Goal: Information Seeking & Learning: Learn about a topic

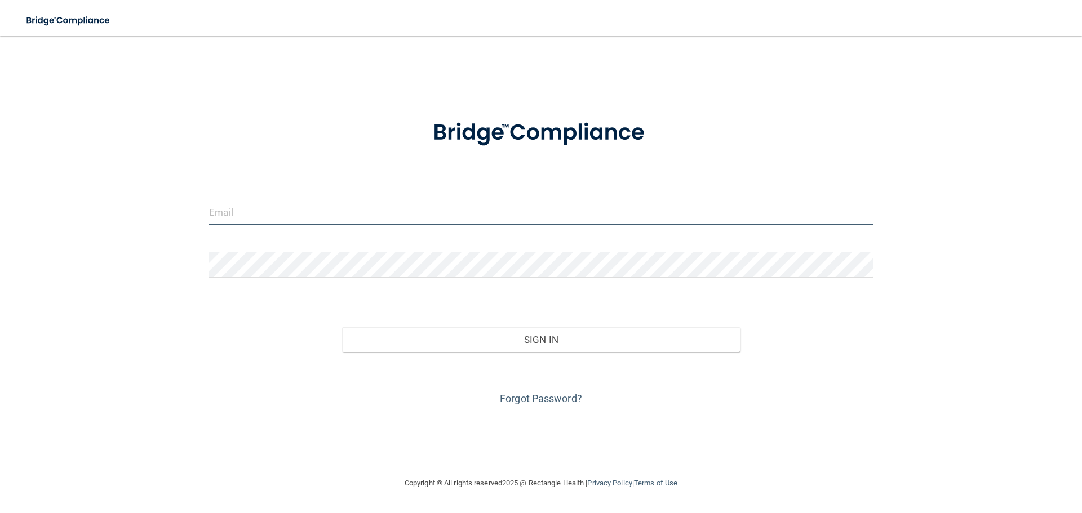
click at [271, 209] on input "email" at bounding box center [541, 212] width 664 height 25
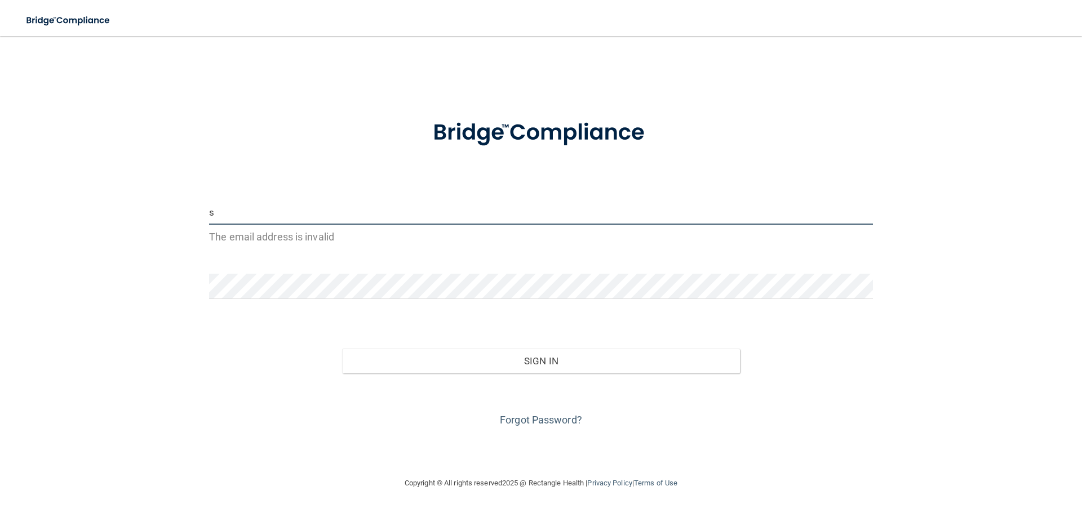
type input "supplies@sackidsdentist.com"
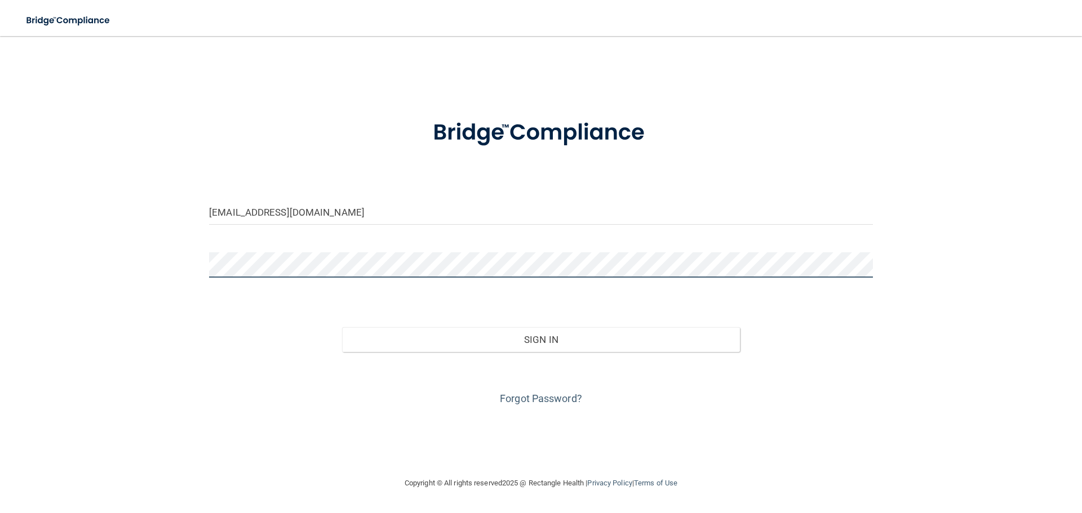
click at [342, 327] on button "Sign In" at bounding box center [541, 339] width 398 height 25
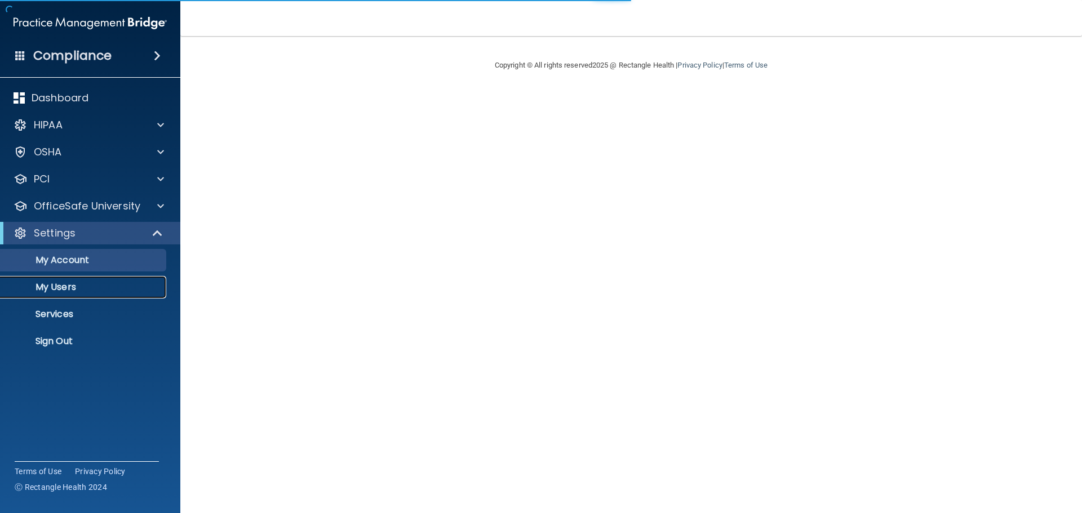
click at [72, 295] on link "My Users" at bounding box center [78, 287] width 178 height 23
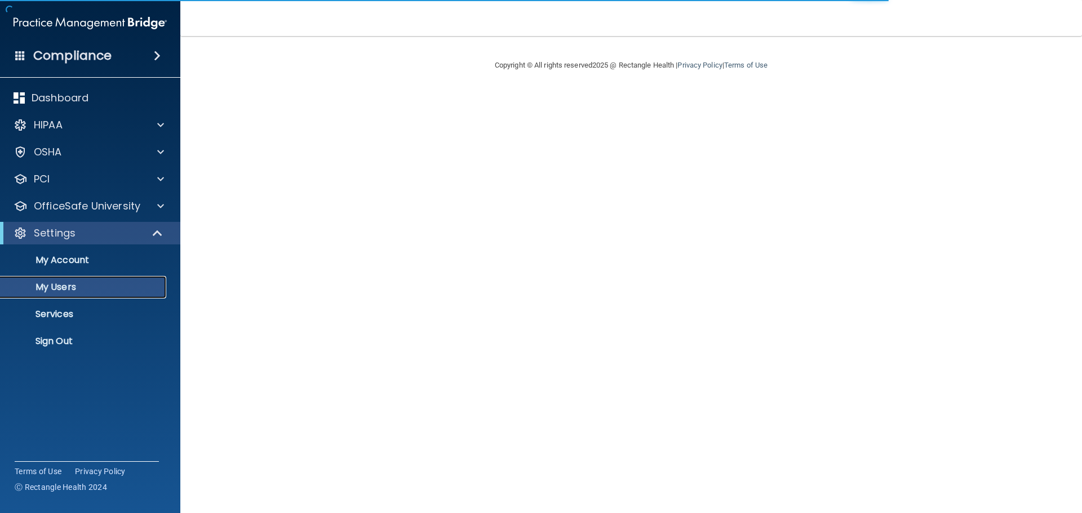
select select "20"
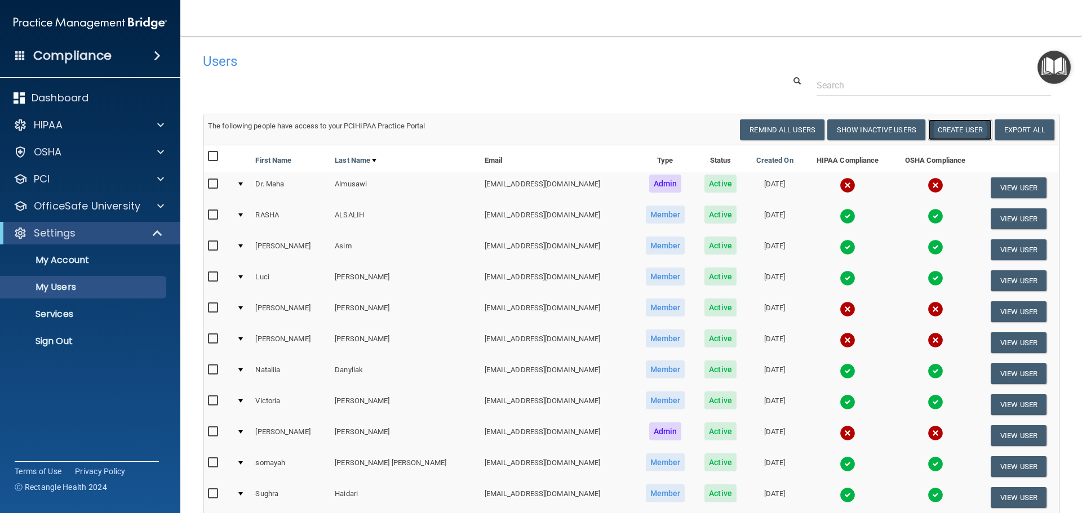
click at [936, 134] on button "Create User" at bounding box center [960, 129] width 64 height 21
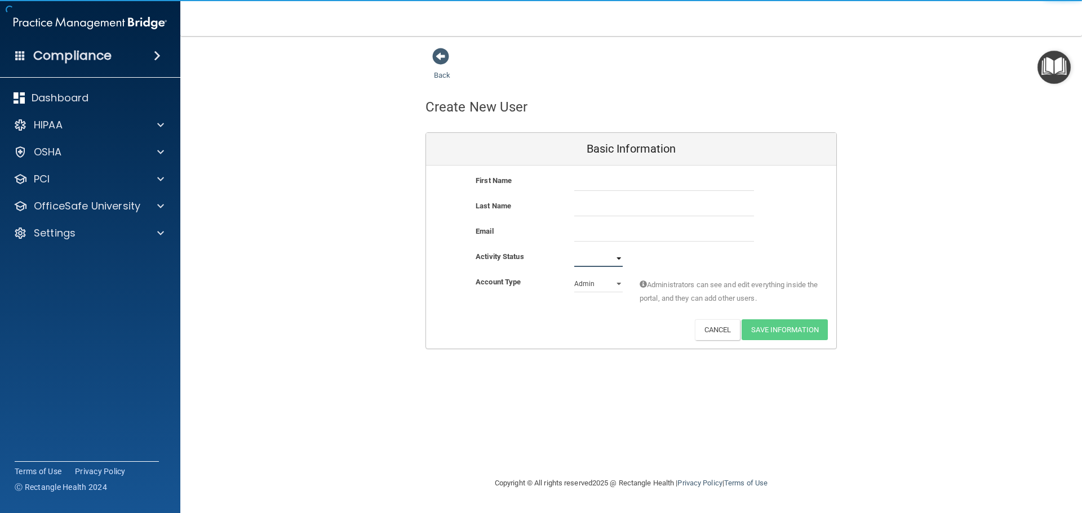
click at [598, 255] on select "Active Inactive" at bounding box center [598, 258] width 48 height 17
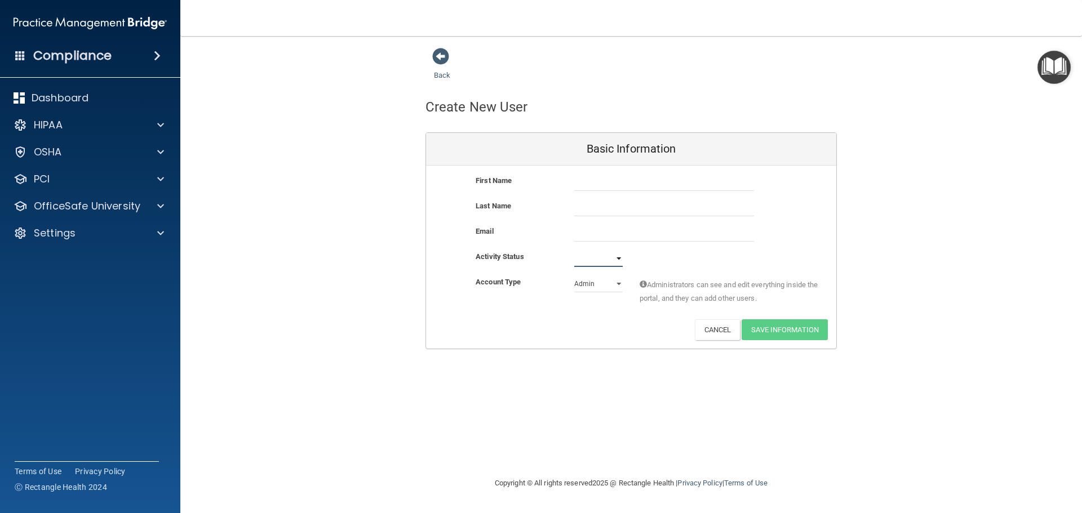
select select "active"
click at [574, 250] on select "Active Inactive" at bounding box center [598, 258] width 48 height 17
click at [594, 285] on select "Admin Member" at bounding box center [598, 284] width 48 height 17
select select "practice_member"
click at [574, 276] on select "Admin Member" at bounding box center [598, 284] width 48 height 17
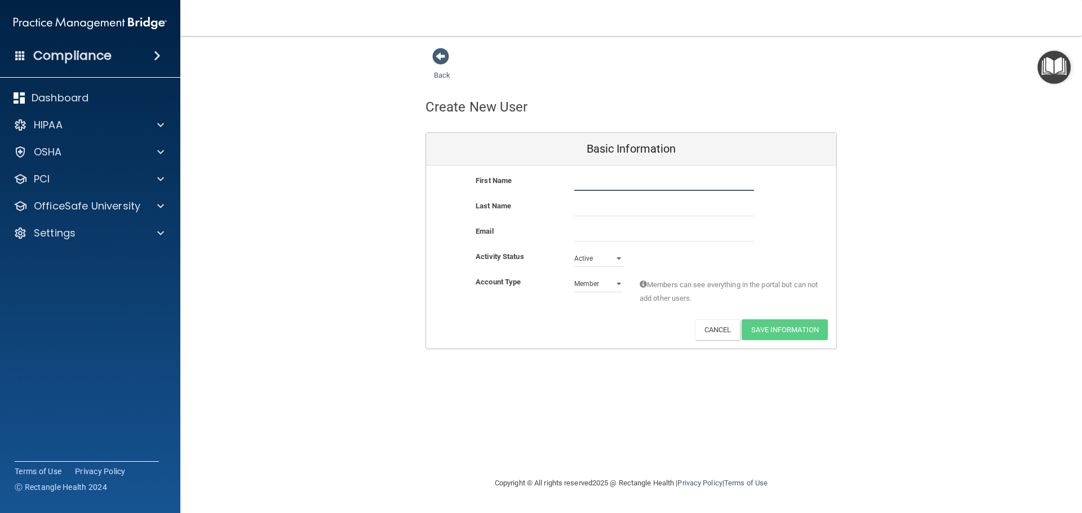
click at [602, 185] on input "text" at bounding box center [664, 182] width 180 height 17
type input "j"
type input "[PERSON_NAME]"
click at [594, 201] on input "text" at bounding box center [664, 208] width 180 height 17
type input "Garcia"
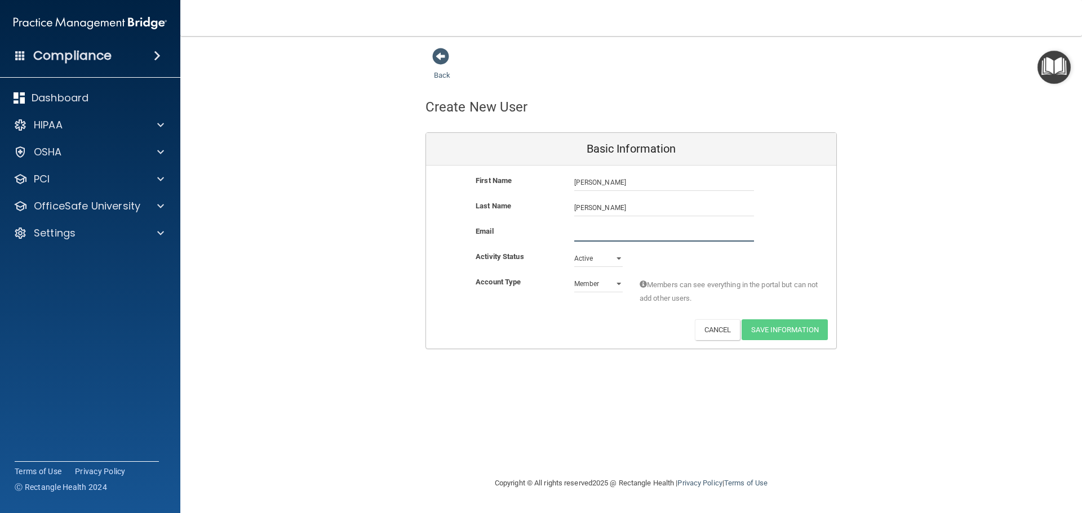
click at [602, 227] on input "email" at bounding box center [664, 233] width 180 height 17
type input "[EMAIL_ADDRESS][DOMAIN_NAME]"
click at [805, 320] on div "First Name Jose Garcia Jose Last Name Garcia Email gjose1990@icloud.com gjose19…" at bounding box center [631, 258] width 410 height 185
click at [778, 333] on button "Save Information" at bounding box center [785, 330] width 86 height 21
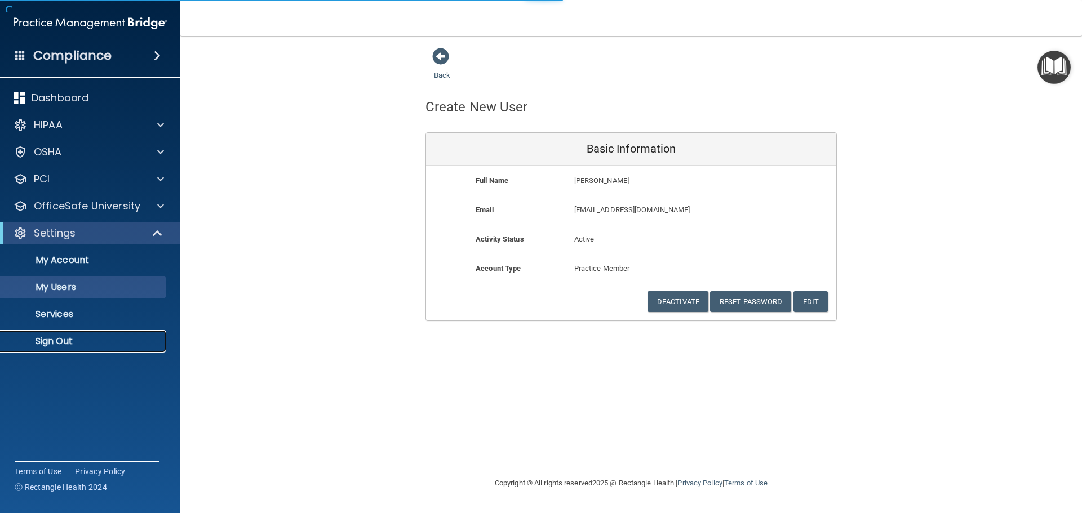
click at [80, 349] on link "Sign Out" at bounding box center [78, 341] width 178 height 23
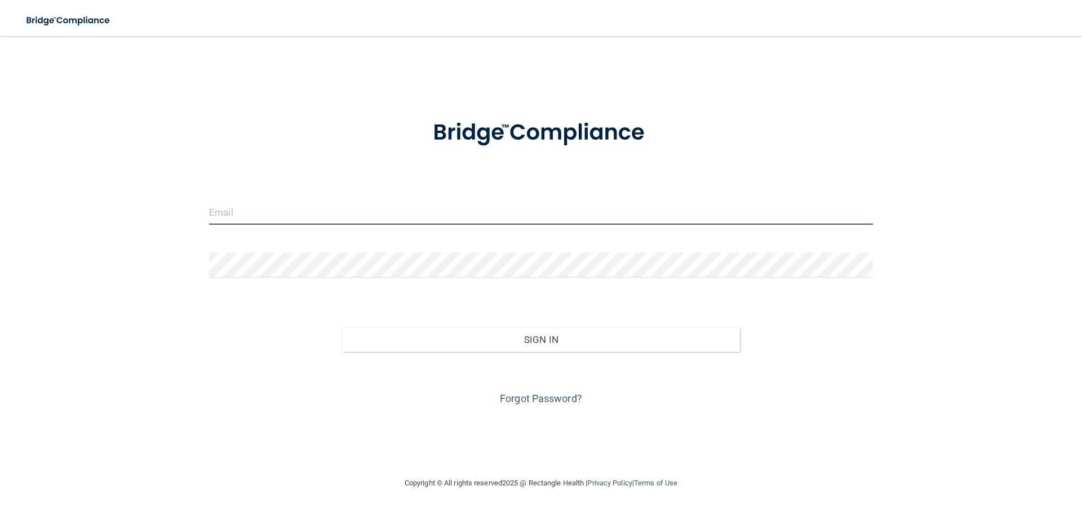
click at [256, 219] on input "email" at bounding box center [541, 212] width 664 height 25
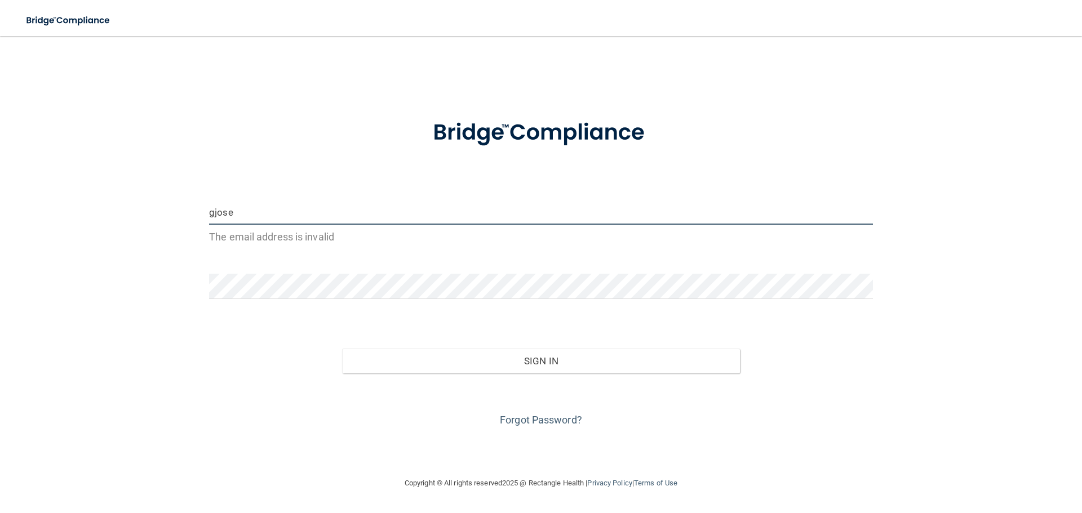
type input "gjose1990@icloud.com"
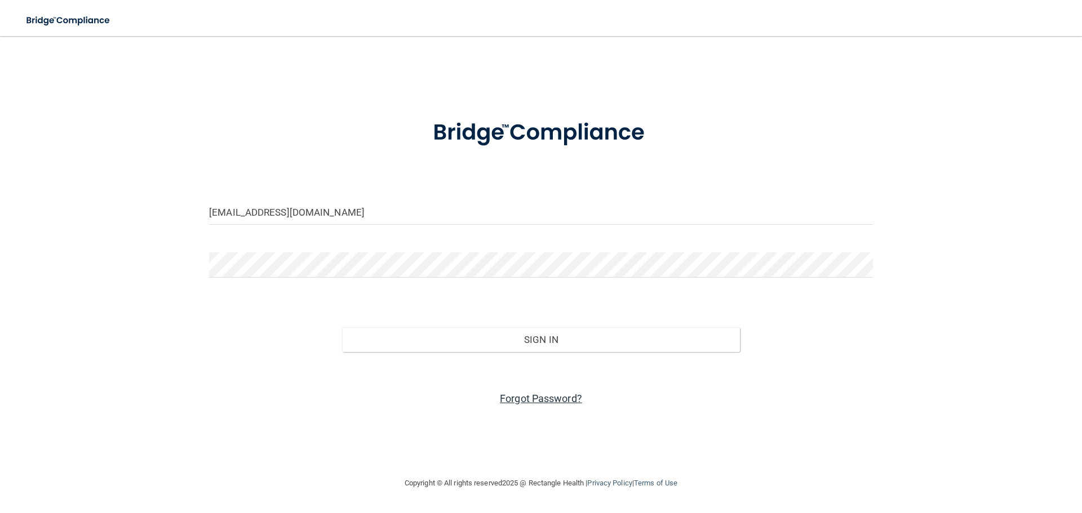
click at [571, 393] on link "Forgot Password?" at bounding box center [541, 399] width 82 height 12
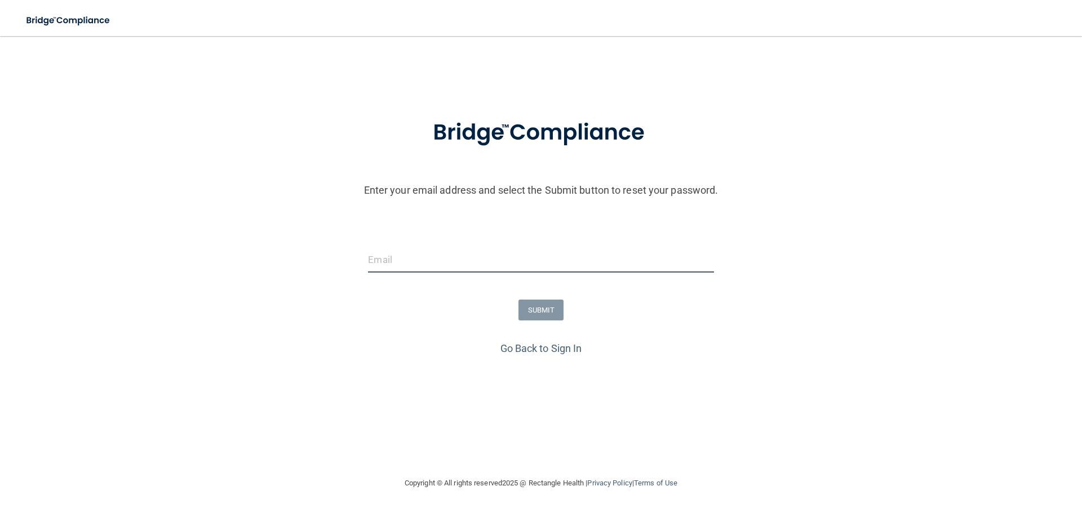
click at [477, 253] on input "email" at bounding box center [540, 259] width 345 height 25
type input "gjose1990@icloud.com"
click at [535, 313] on button "SUBMIT" at bounding box center [541, 310] width 46 height 21
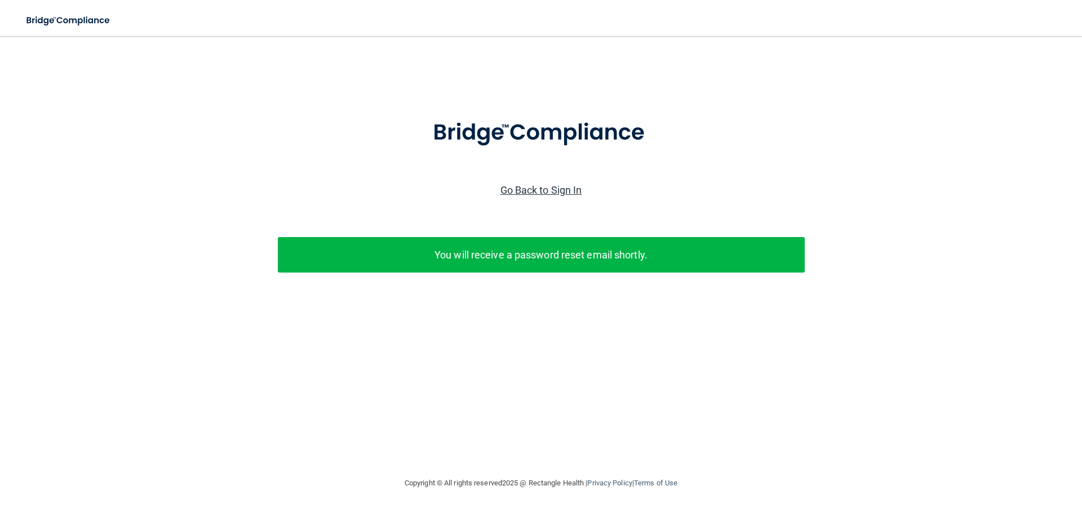
click at [579, 192] on link "Go Back to Sign In" at bounding box center [541, 190] width 82 height 12
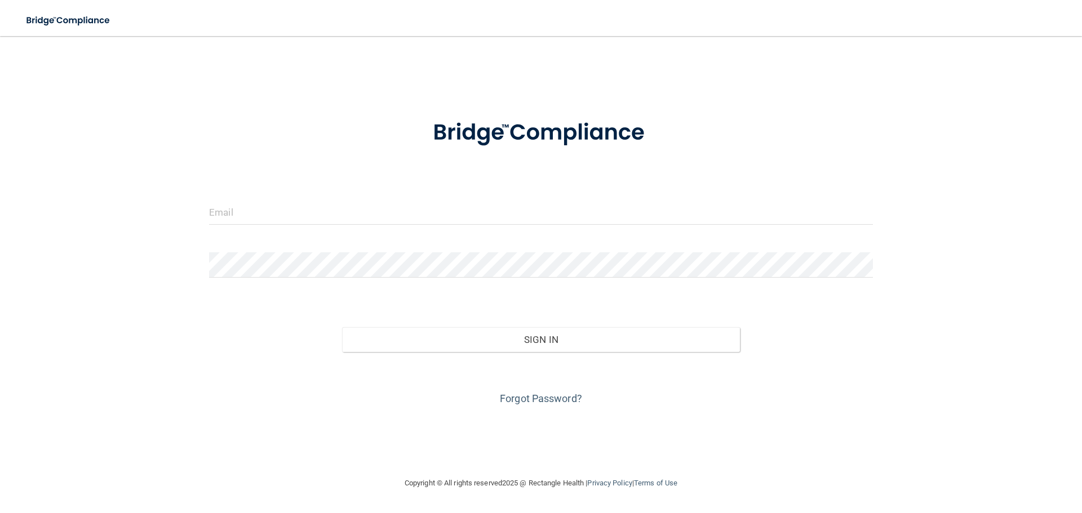
click at [541, 231] on div at bounding box center [541, 217] width 681 height 34
click at [541, 224] on input "email" at bounding box center [541, 212] width 664 height 25
type input "[EMAIL_ADDRESS][DOMAIN_NAME]"
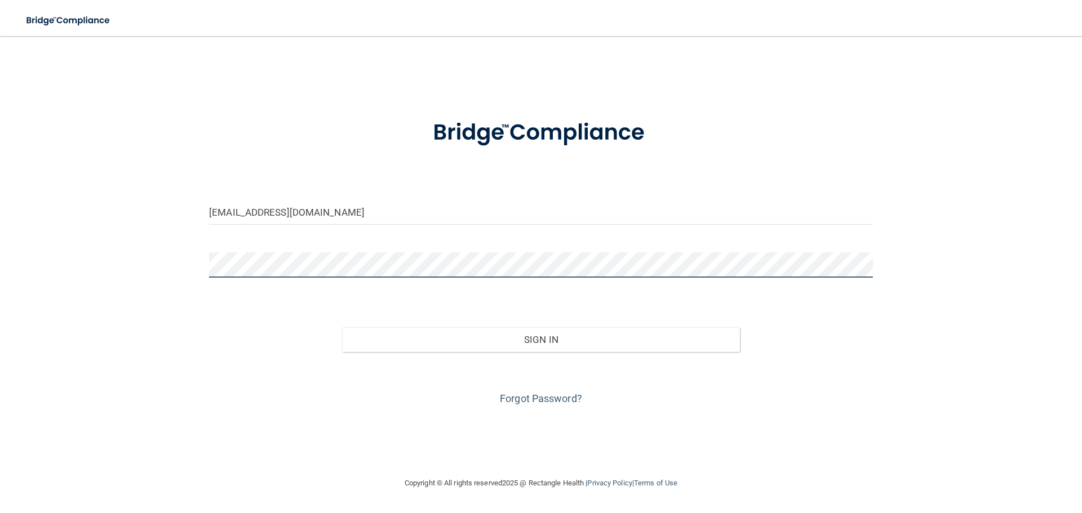
click at [342, 327] on button "Sign In" at bounding box center [541, 339] width 398 height 25
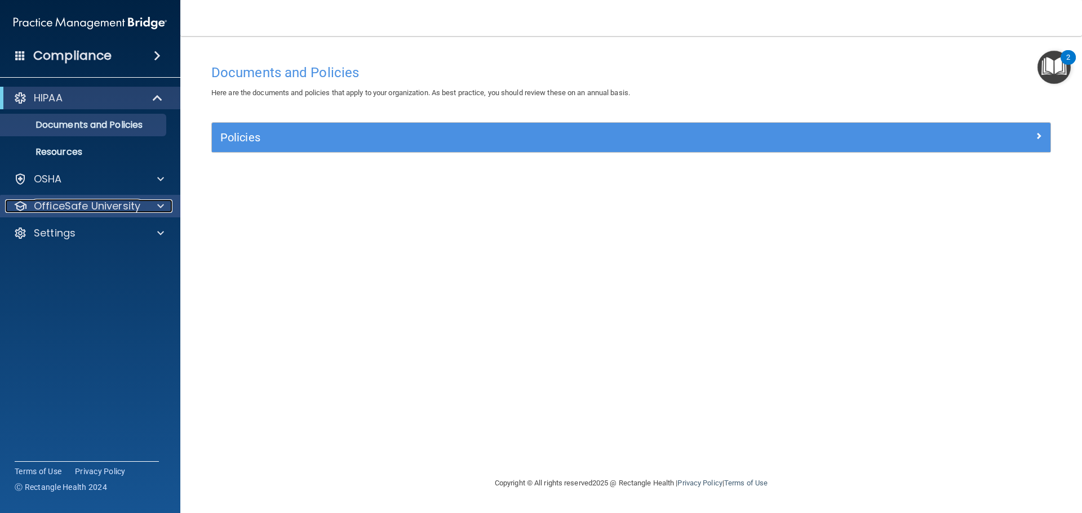
click at [155, 206] on div at bounding box center [159, 207] width 28 height 14
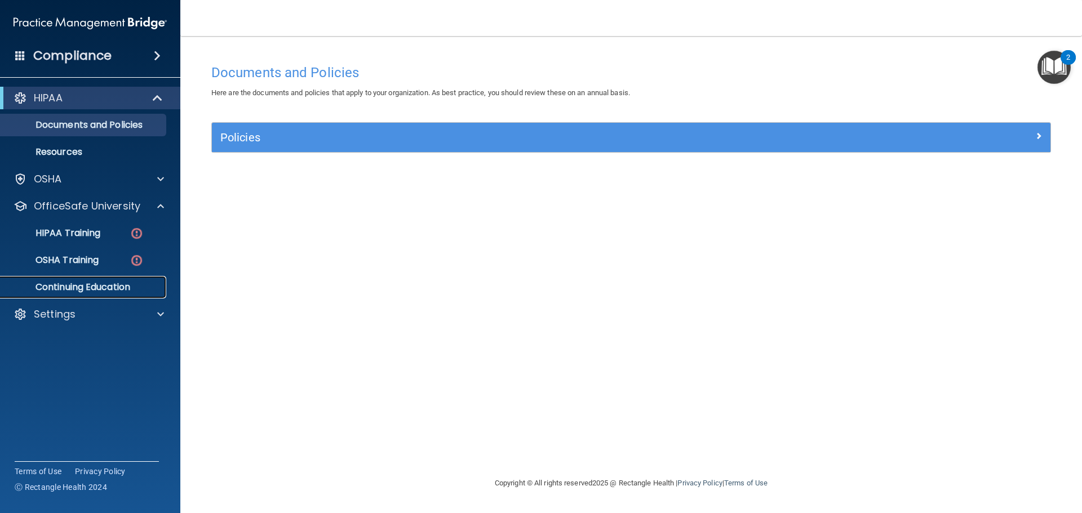
click at [53, 287] on p "Continuing Education" at bounding box center [84, 287] width 154 height 11
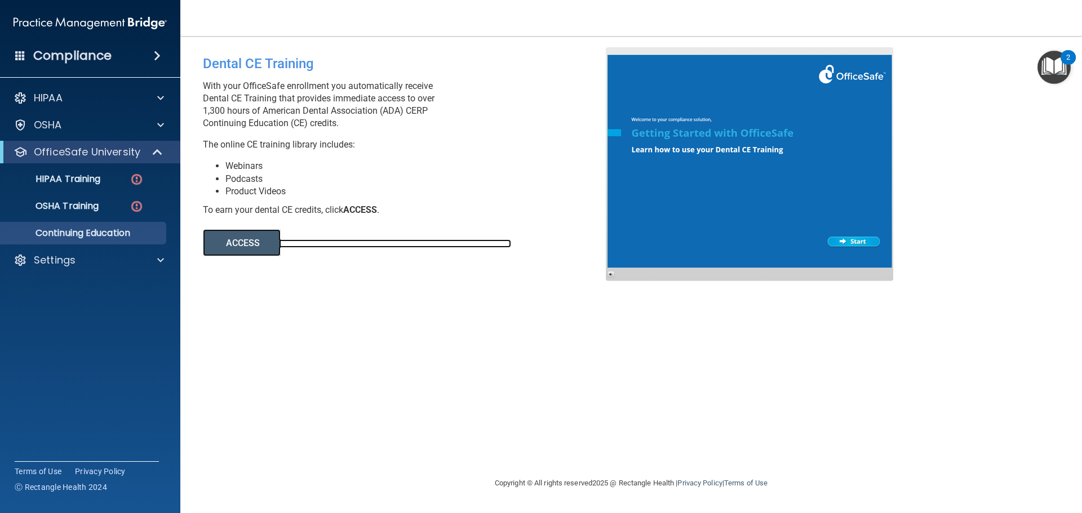
click at [281, 245] on link "ACCESS" at bounding box center [357, 244] width 308 height 8
click at [94, 175] on p "HIPAA Training" at bounding box center [53, 179] width 93 height 11
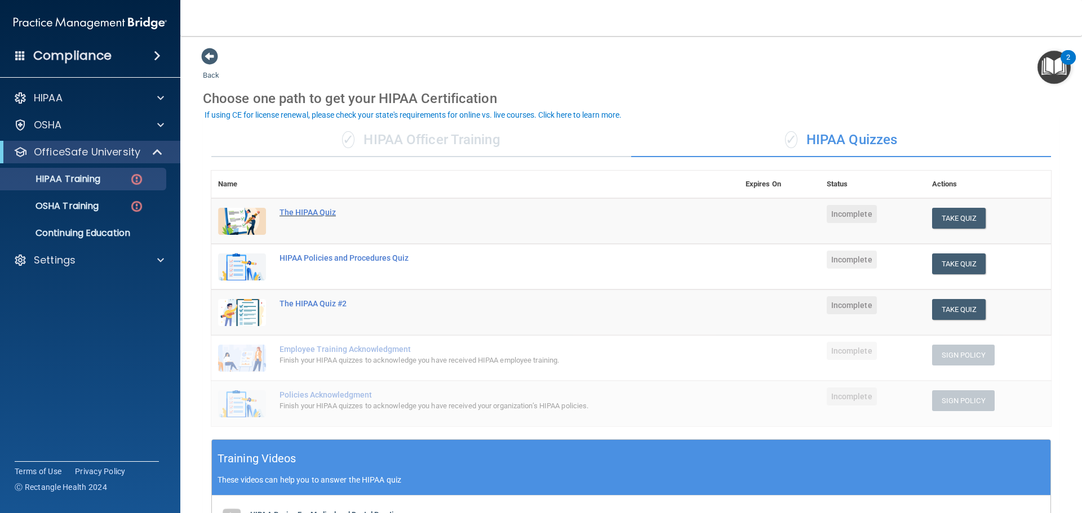
click at [302, 212] on div "The HIPAA Quiz" at bounding box center [481, 212] width 403 height 9
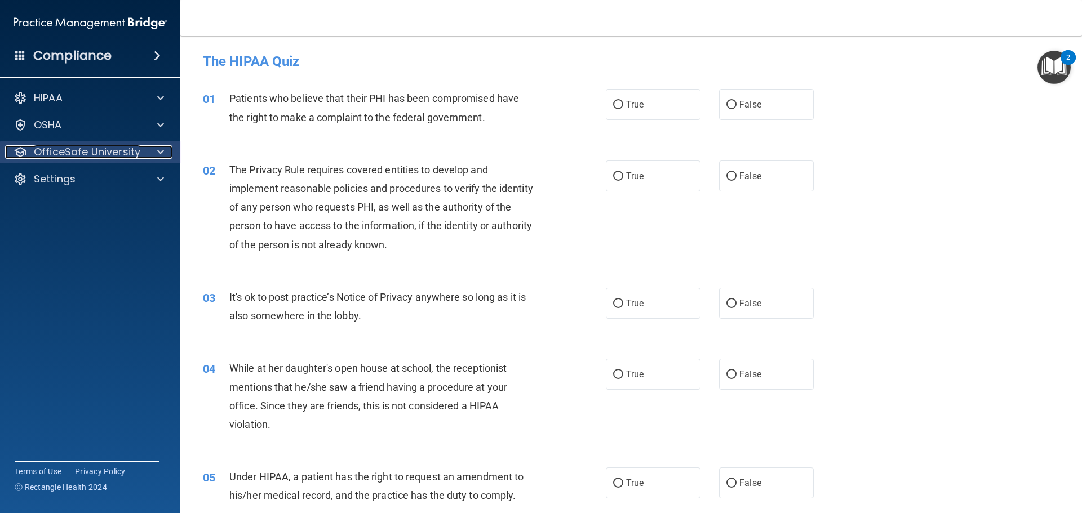
click at [124, 153] on p "OfficeSafe University" at bounding box center [87, 152] width 107 height 14
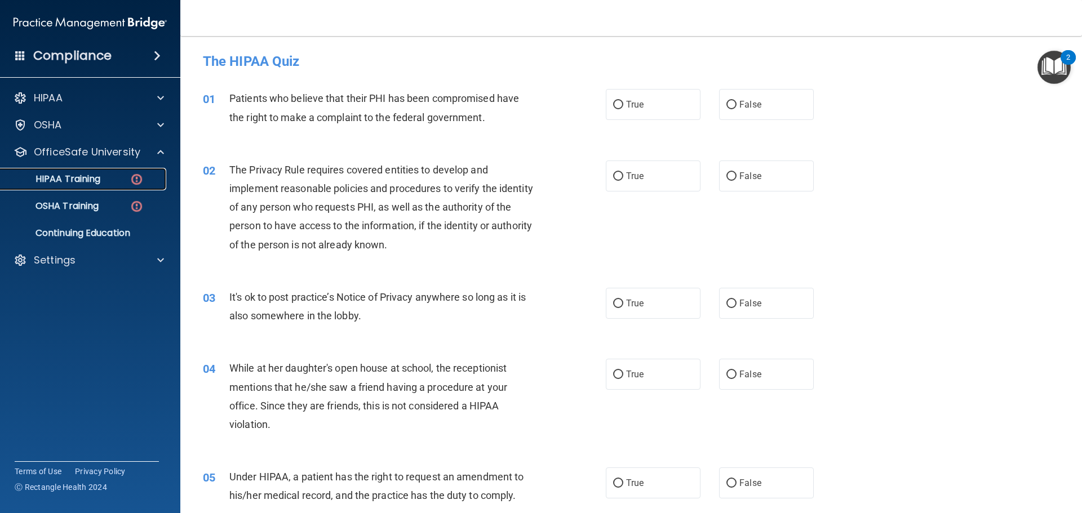
click at [81, 175] on p "HIPAA Training" at bounding box center [53, 179] width 93 height 11
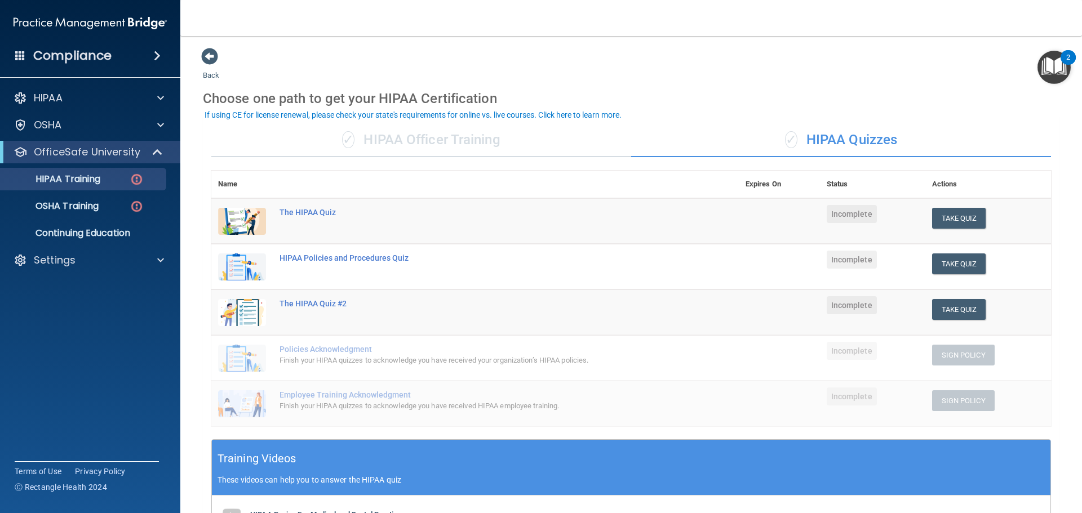
click at [438, 139] on div "✓ HIPAA Officer Training" at bounding box center [421, 140] width 420 height 34
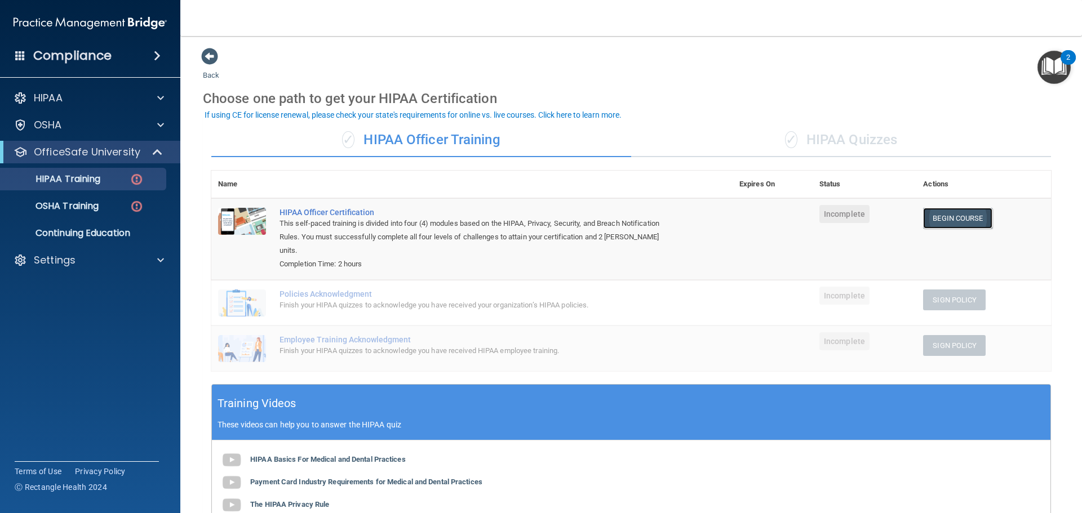
click at [942, 220] on link "Begin Course" at bounding box center [957, 218] width 69 height 21
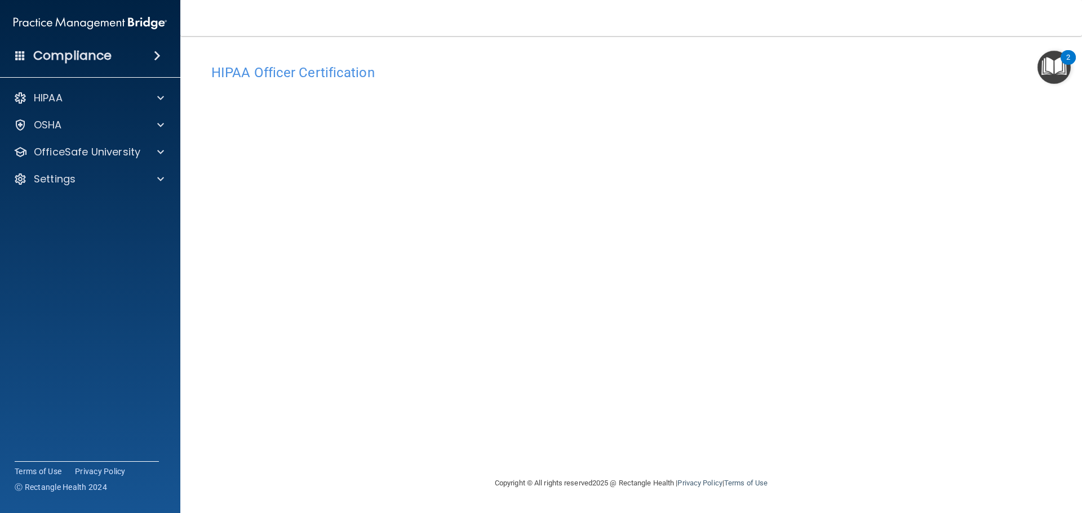
click at [1070, 55] on div "2" at bounding box center [1068, 57] width 15 height 15
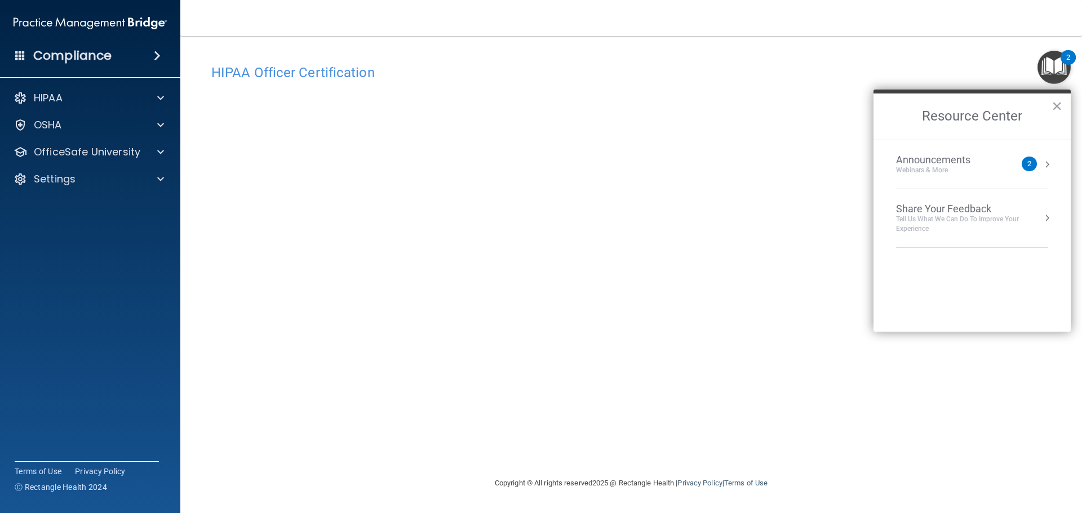
click at [1049, 166] on button "Resource Center" at bounding box center [1046, 164] width 11 height 11
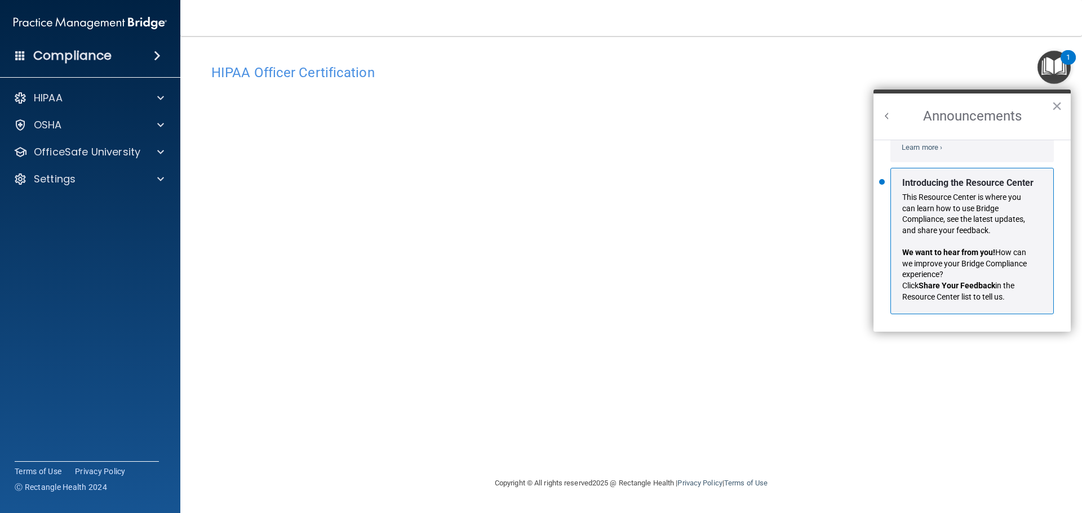
scroll to position [198, 0]
click at [1049, 56] on img "Open Resource Center" at bounding box center [1054, 67] width 33 height 33
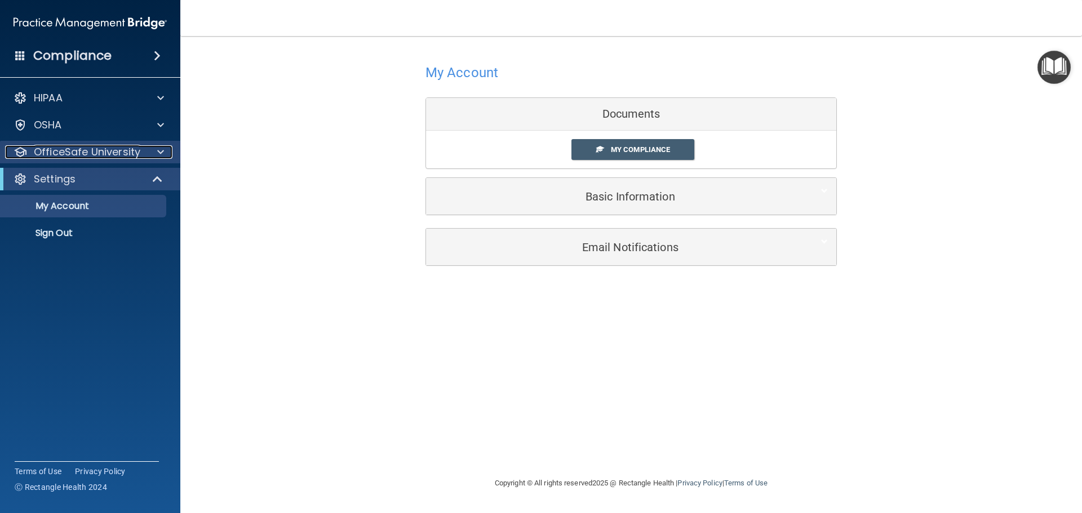
click at [159, 152] on span at bounding box center [160, 152] width 7 height 14
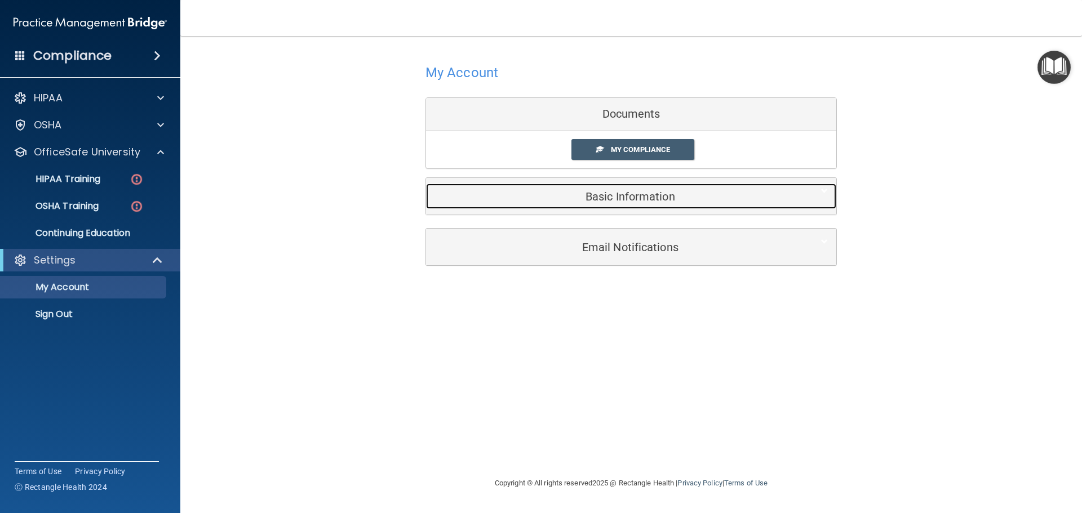
click at [635, 192] on h5 "Basic Information" at bounding box center [614, 196] width 359 height 12
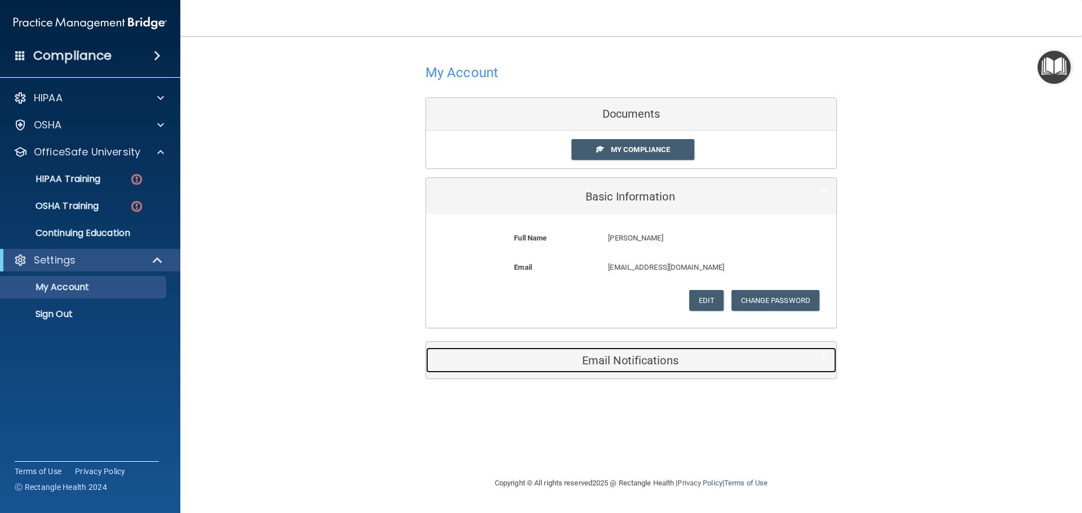
click at [618, 370] on div "Email Notifications" at bounding box center [614, 360] width 376 height 25
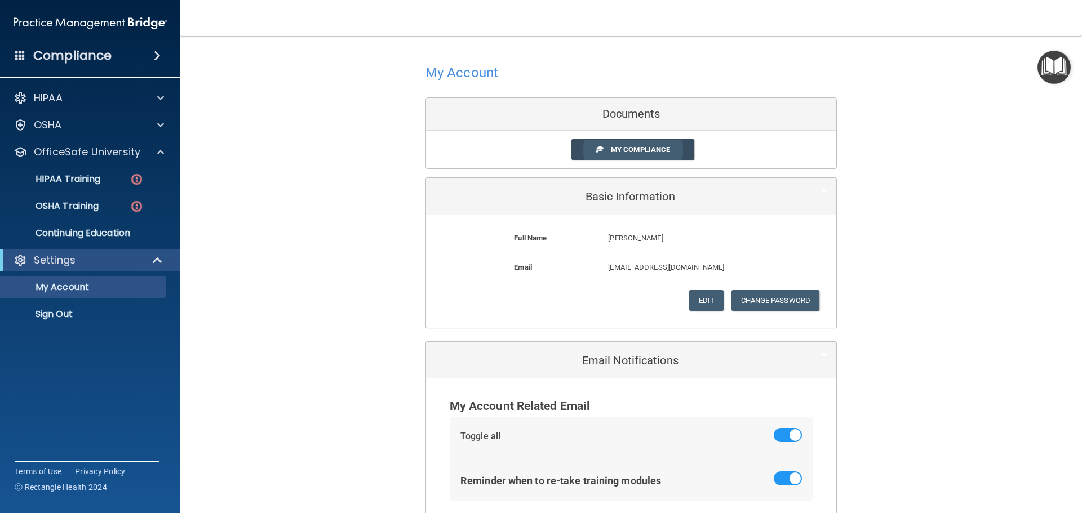
click at [614, 152] on span "My Compliance" at bounding box center [640, 149] width 59 height 8
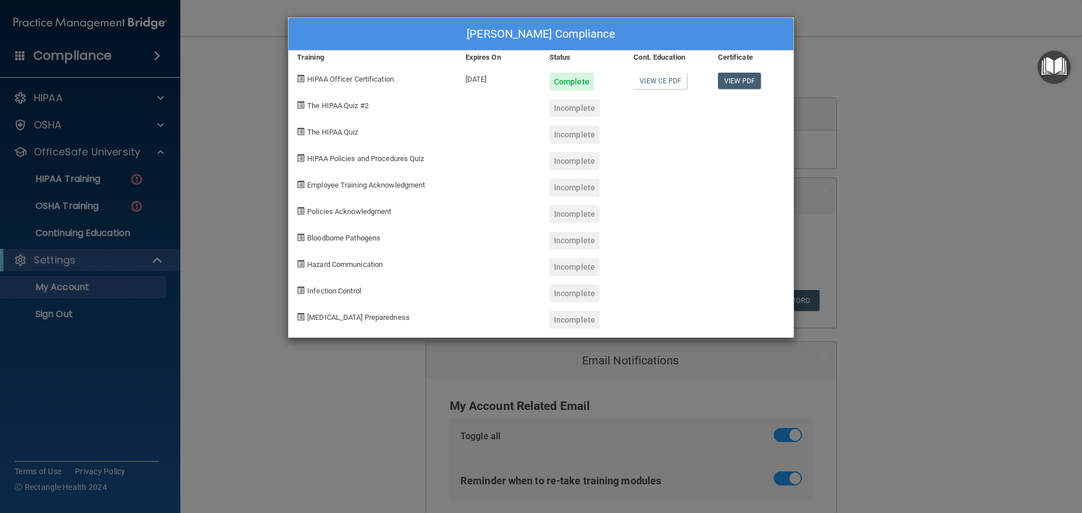
click at [985, 176] on div "Jose Garcia's Compliance Training Expires On Status Cont. Education Certificate…" at bounding box center [541, 256] width 1082 height 513
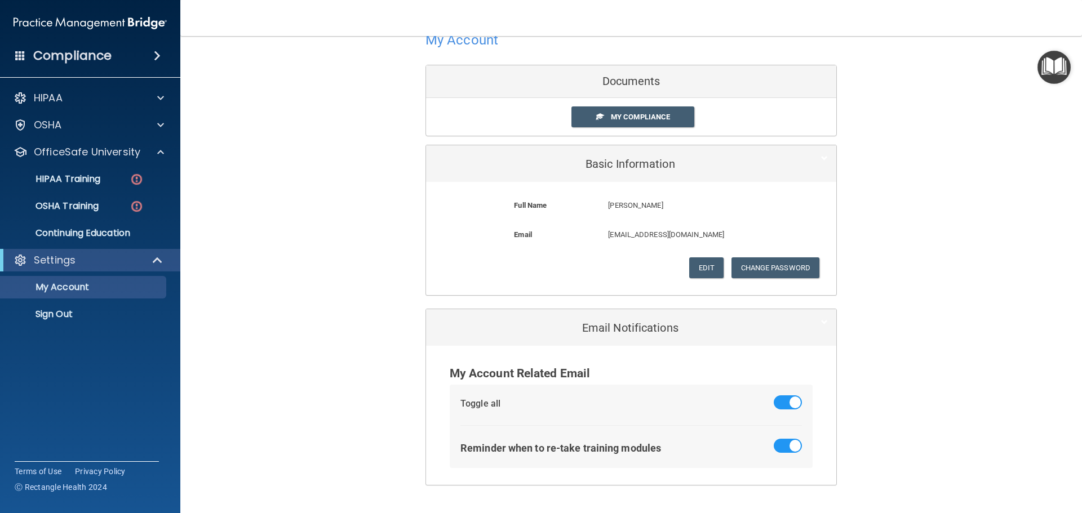
scroll to position [63, 0]
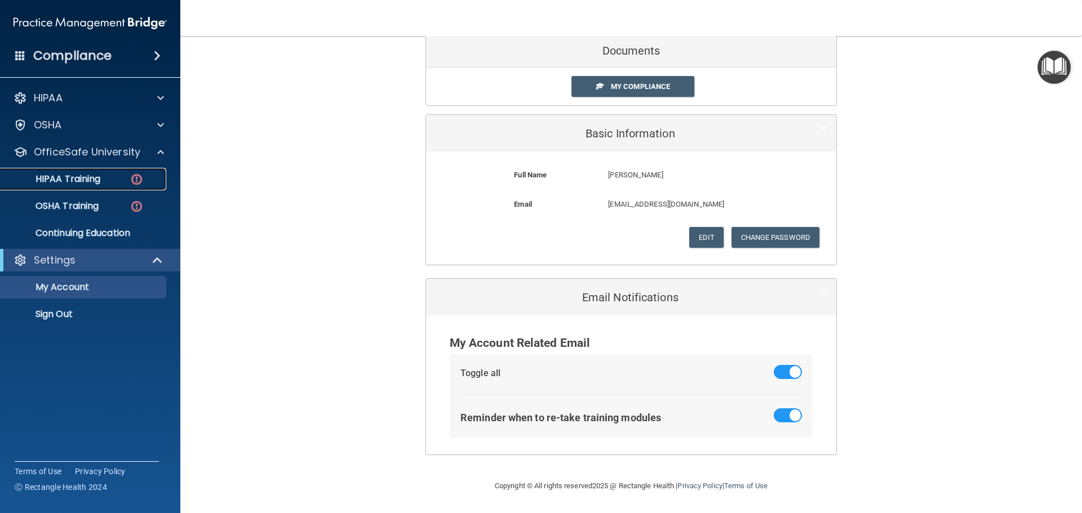
click at [82, 176] on p "HIPAA Training" at bounding box center [53, 179] width 93 height 11
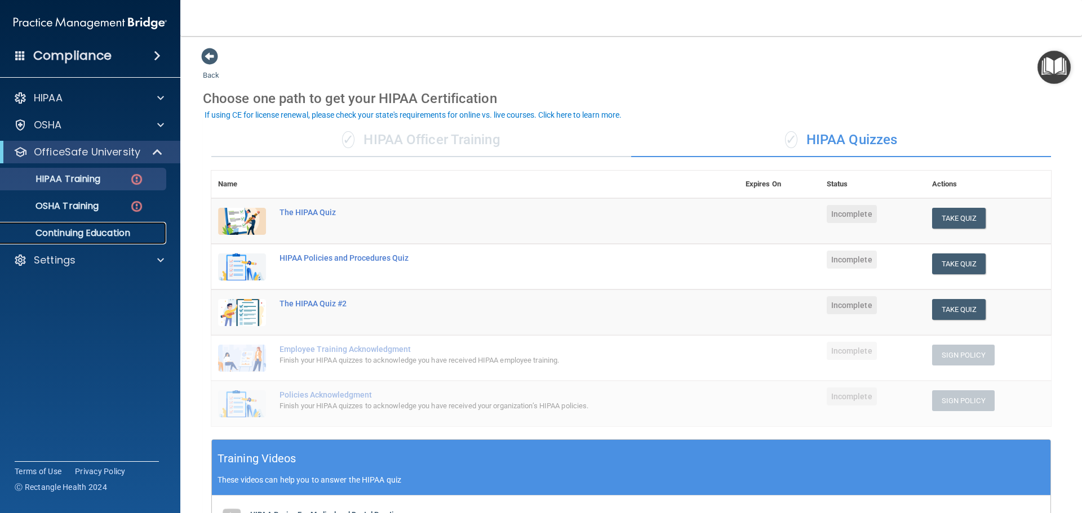
click at [119, 234] on p "Continuing Education" at bounding box center [84, 233] width 154 height 11
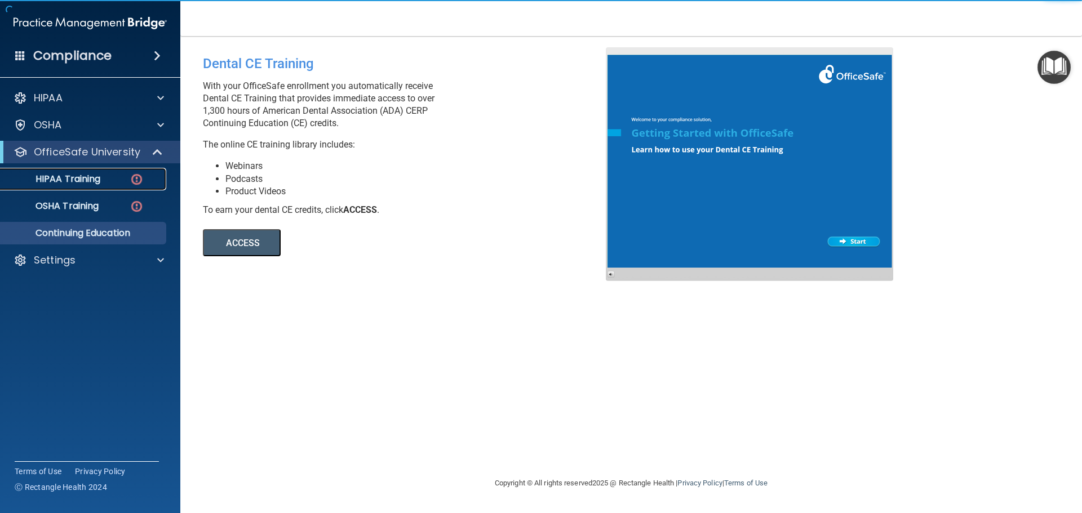
click at [103, 187] on link "HIPAA Training" at bounding box center [78, 179] width 178 height 23
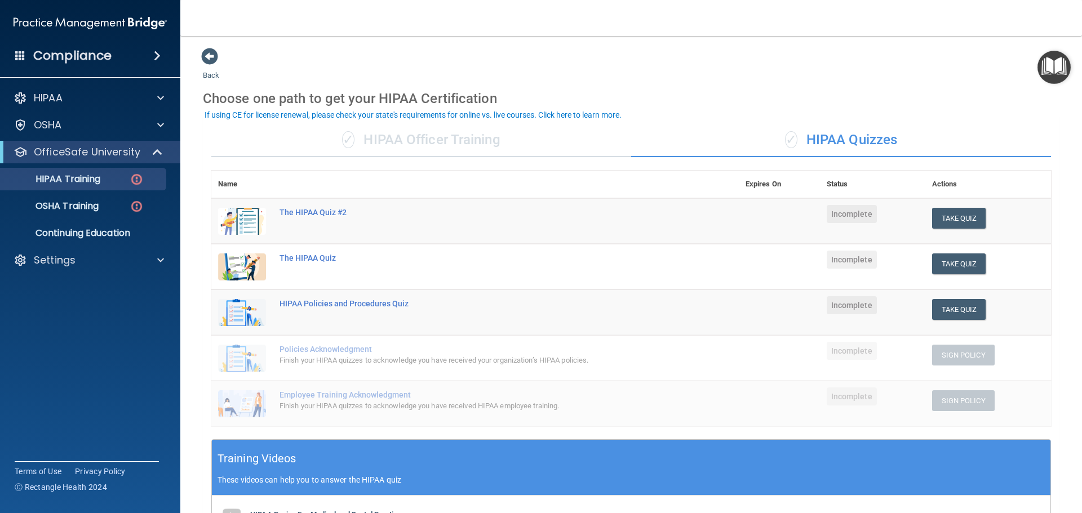
click at [423, 137] on div "✓ HIPAA Officer Training" at bounding box center [421, 140] width 420 height 34
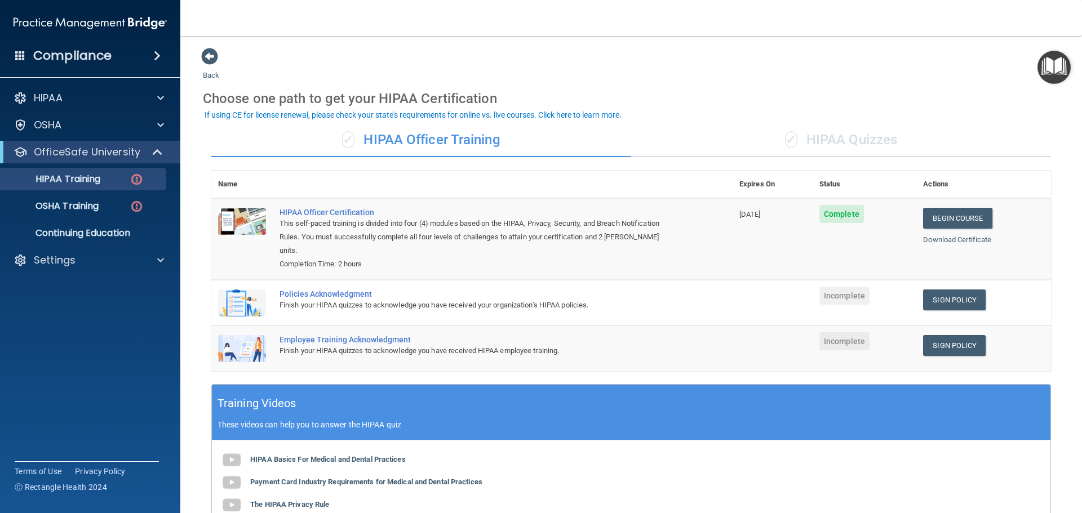
click at [846, 139] on div "✓ HIPAA Quizzes" at bounding box center [841, 140] width 420 height 34
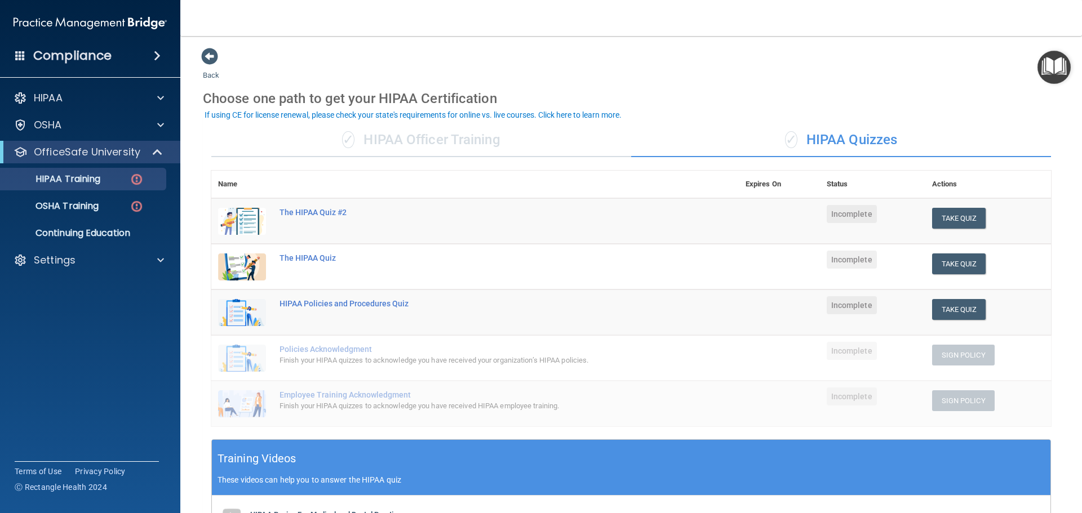
click at [491, 139] on div "✓ HIPAA Officer Training" at bounding box center [421, 140] width 420 height 34
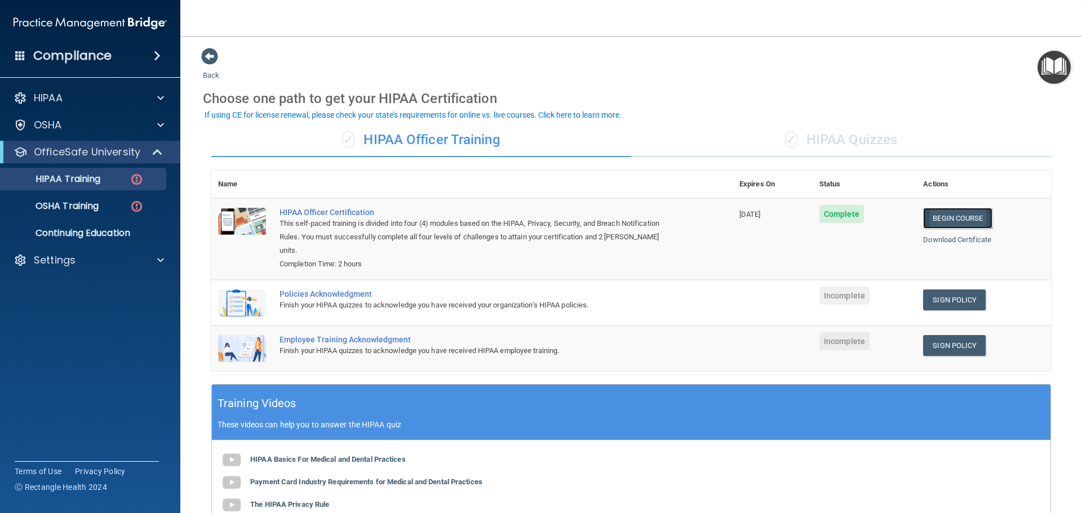
click at [942, 219] on link "Begin Course" at bounding box center [957, 218] width 69 height 21
click at [339, 290] on div "Policies Acknowledgment" at bounding box center [478, 294] width 397 height 9
click at [827, 287] on span "Incomplete" at bounding box center [844, 296] width 50 height 18
